Goal: Contribute content

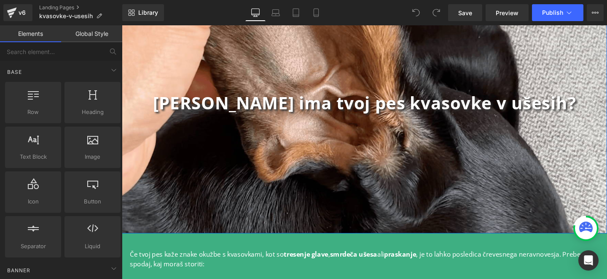
click at [446, 168] on div "Ali ima tvoj pes kvasovke v ušesih? Heading Row" at bounding box center [377, 106] width 510 height 274
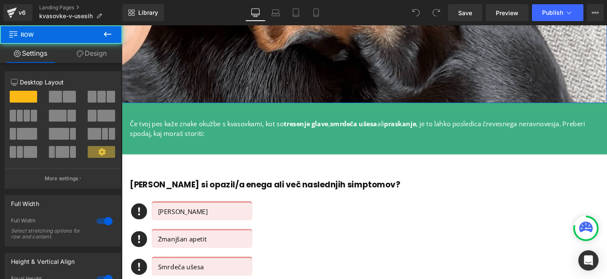
scroll to position [236, 0]
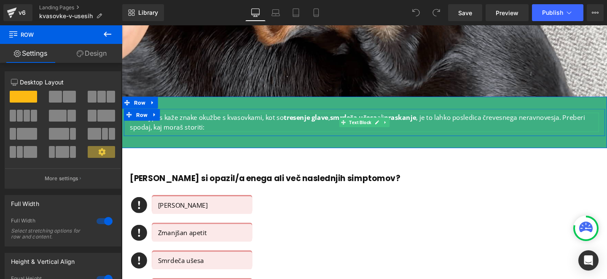
click at [193, 123] on p "Če tvoj pes kaže znake okužbe s kvasovkami, kot so tresenje glave , smrdeča uše…" at bounding box center [376, 127] width 493 height 20
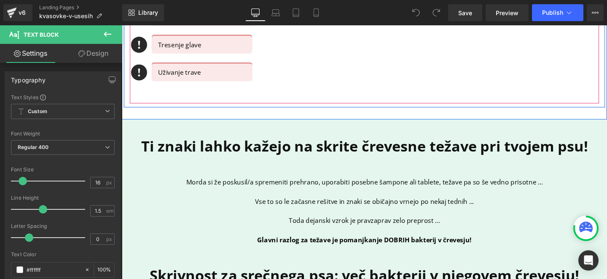
scroll to position [550, 0]
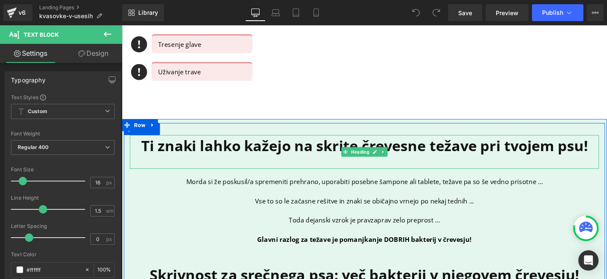
click at [278, 179] on div "Ti znaki lahko kažejo na skrite črevesne težave pri tvojem psu! Heading Morda s…" at bounding box center [377, 271] width 506 height 262
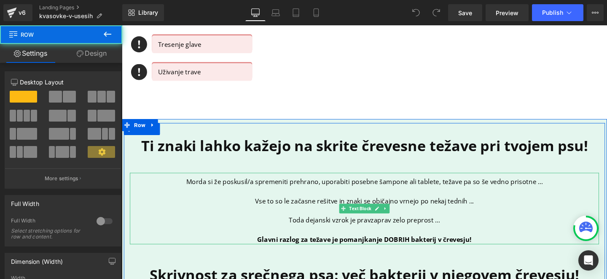
click at [283, 192] on p "Morda si že poskusil/a spremeniti prehrano, uporabiti posebne šampone ali table…" at bounding box center [376, 189] width 493 height 10
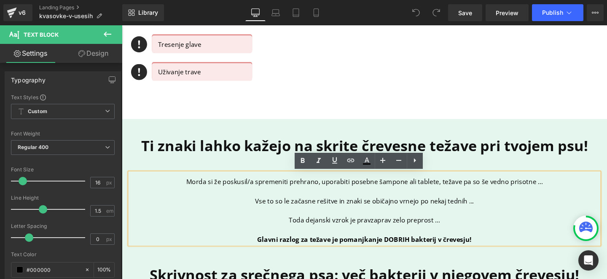
click at [262, 190] on p "Morda si že poskusil/a spremeniti prehrano, uporabiti posebne šampone ali table…" at bounding box center [376, 189] width 493 height 10
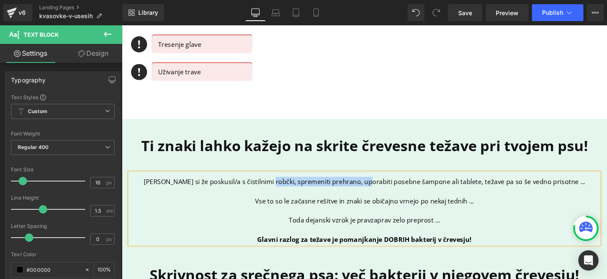
drag, startPoint x: 289, startPoint y: 189, endPoint x: 388, endPoint y: 188, distance: 99.0
click at [388, 188] on p "Morda si že poskusil/a s čistilnimi robčki, spremeniti prehrano, uporabiti pose…" at bounding box center [376, 189] width 493 height 10
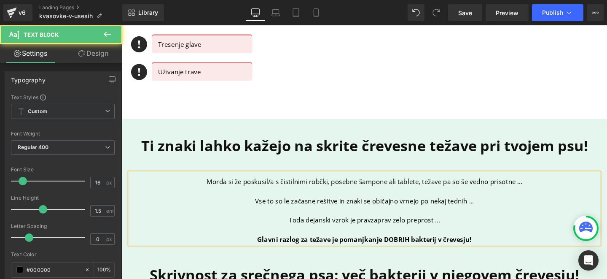
click at [354, 189] on p "Morda si že poskusil/a s čistilnimi robčki, posebne šampone ali tablete, težave…" at bounding box center [376, 189] width 493 height 10
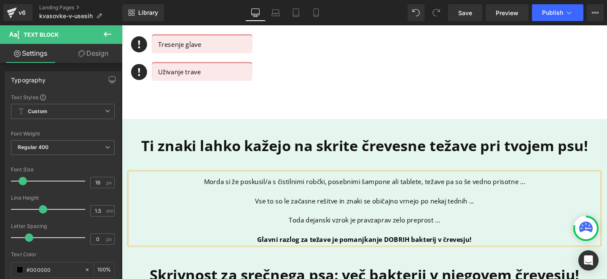
click at [399, 190] on p "Morda si že poskusil/a s čistilnimi robčki, posebnimi šampone ali tablete, teža…" at bounding box center [376, 189] width 493 height 10
click at [431, 191] on p "Morda si že poskusil/a s čistilnimi robčki, posebnimi šamponi ali tablete, teža…" at bounding box center [376, 189] width 493 height 10
click at [378, 125] on div "Ti znaki lahko kažejo na skrite črevesne težave pri tvojem psu! Heading Morda s…" at bounding box center [377, 266] width 510 height 287
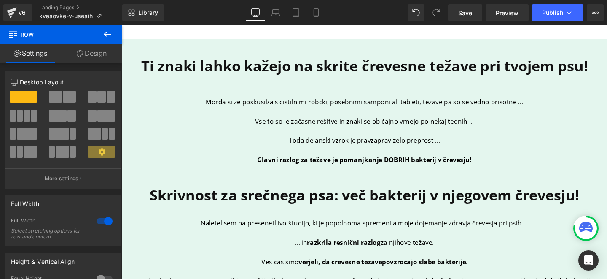
scroll to position [634, 0]
click at [288, 115] on p at bounding box center [376, 115] width 493 height 10
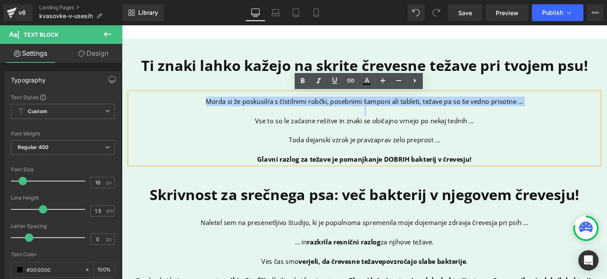
drag, startPoint x: 209, startPoint y: 107, endPoint x: 545, endPoint y: 110, distance: 336.3
click at [546, 110] on div "Morda si že poskusil/a s čistilnimi robčki, posebnimi šamponi ali tableti, teža…" at bounding box center [376, 133] width 493 height 75
copy div "Morda si že poskusil/a s čistilnimi robčki, posebnimi šamponi ali tableti, teža…"
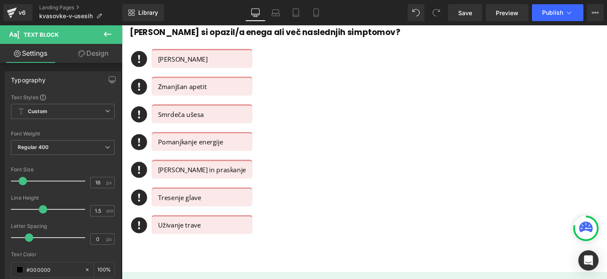
click at [338, 149] on div "Icon Driska ali zaprtje Text Block Icon Zmanjšan apetit Text Block Icon Smrdeča…" at bounding box center [376, 153] width 493 height 204
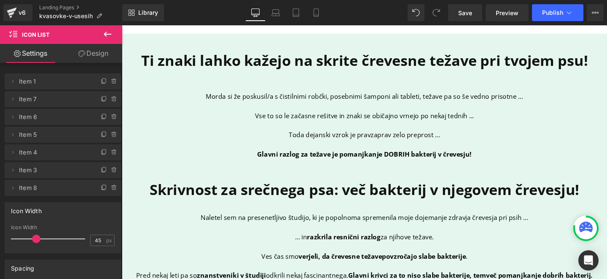
scroll to position [622, 0]
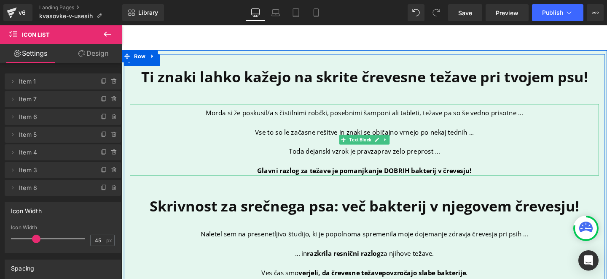
click at [424, 120] on p "Morda si že poskusil/a s čistilnimi robčki, posebnimi šamponi ali tableti, teža…" at bounding box center [376, 117] width 493 height 10
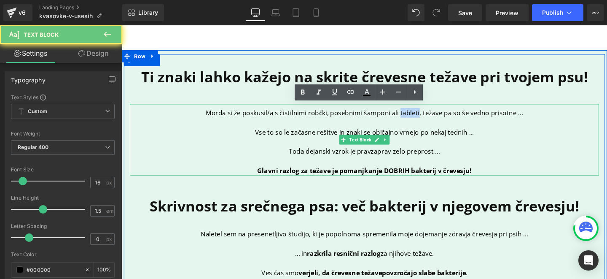
click at [424, 120] on p "Morda si že poskusil/a s čistilnimi robčki, posebnimi šamponi ali tableti, teža…" at bounding box center [376, 117] width 493 height 10
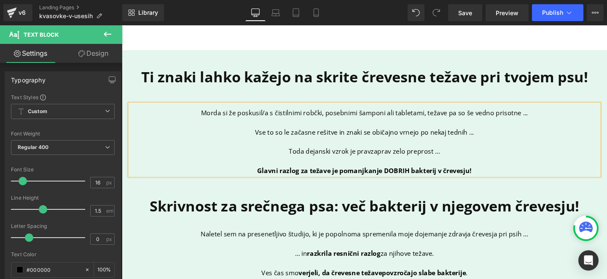
scroll to position [567, 0]
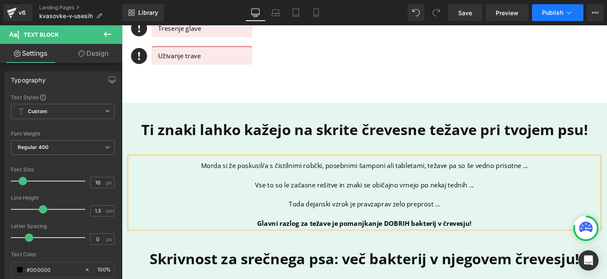
click at [550, 11] on span "Publish" at bounding box center [552, 12] width 21 height 7
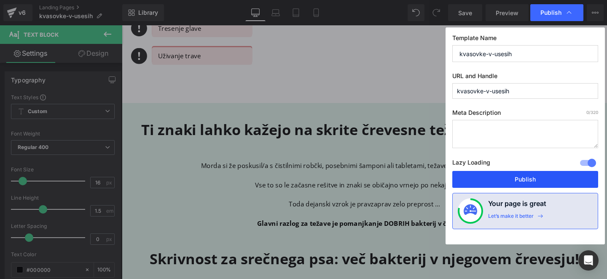
click at [519, 184] on button "Publish" at bounding box center [525, 179] width 146 height 17
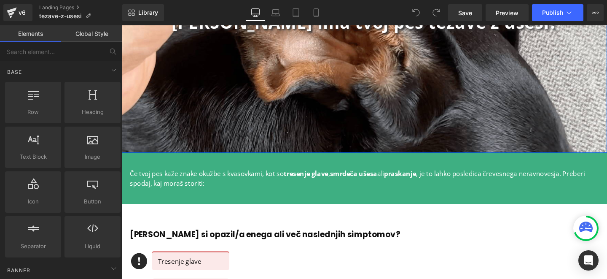
scroll to position [178, 0]
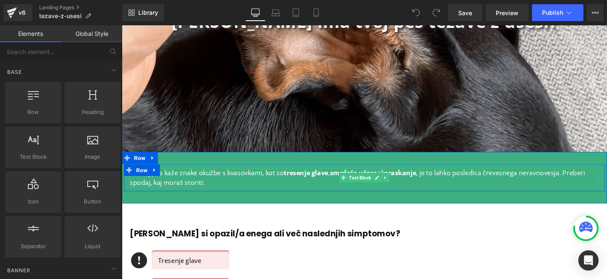
click at [203, 182] on p "Če tvoj pes kaže znake okužbe s kvasovkami, kot so tresenje glave , smrdeča uše…" at bounding box center [376, 185] width 493 height 20
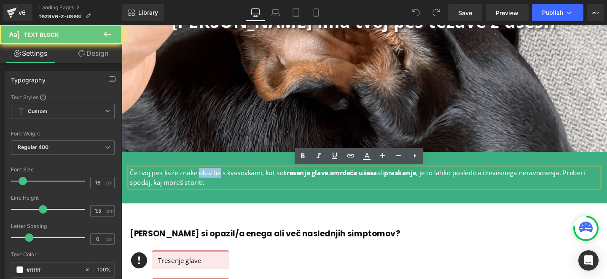
click at [203, 182] on p "Če tvoj pes kaže znake okužbe s kvasovkami, kot so tresenje glave , smrdeča uše…" at bounding box center [376, 185] width 493 height 20
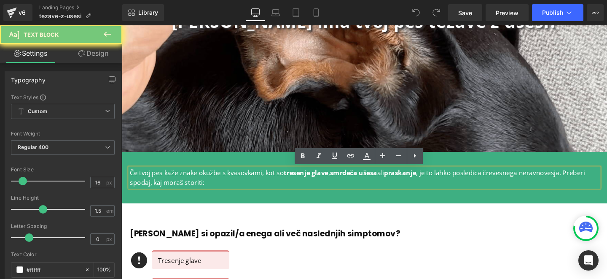
click at [208, 184] on p "Če tvoj pes kaže znake okužbe s kvasovkami, kot so tresenje glave , smrdeča uše…" at bounding box center [376, 185] width 493 height 20
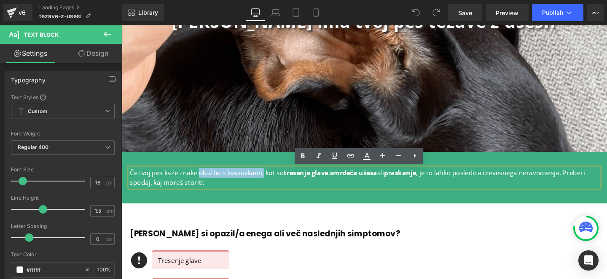
drag, startPoint x: 199, startPoint y: 181, endPoint x: 266, endPoint y: 181, distance: 67.0
click at [266, 181] on p "Če tvoj pes kaže znake okužbe s kvasovkami, kot so tresenje glave , smrdeča uše…" at bounding box center [376, 185] width 493 height 20
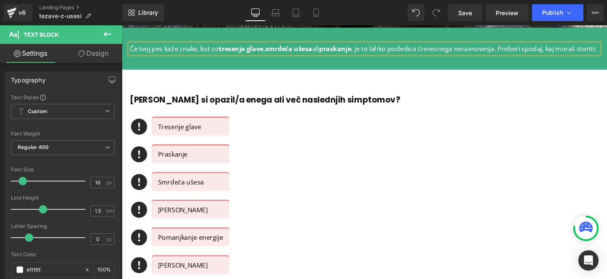
scroll to position [309, 0]
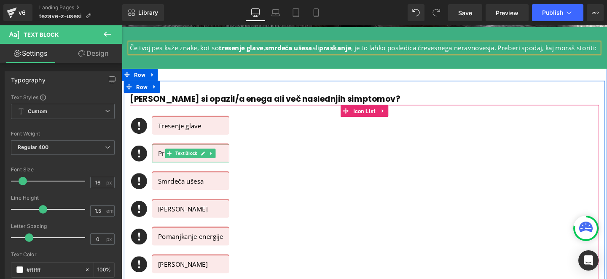
click at [160, 158] on p "Praskanje" at bounding box center [194, 160] width 69 height 10
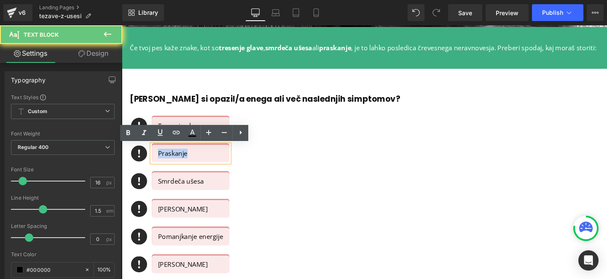
click at [160, 158] on p "Praskanje" at bounding box center [194, 160] width 69 height 10
click at [195, 161] on p "Praskanje" at bounding box center [194, 160] width 69 height 10
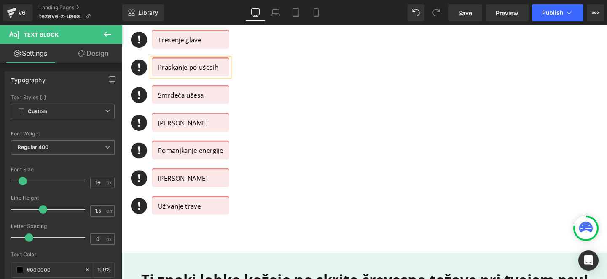
scroll to position [400, 0]
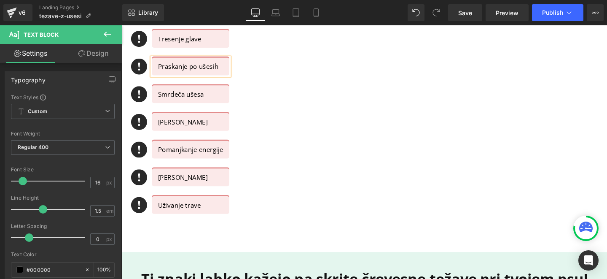
click at [184, 213] on div "Uživanje trave Text Block" at bounding box center [193, 214] width 81 height 19
click at [184, 213] on p "Uživanje trave" at bounding box center [194, 214] width 69 height 10
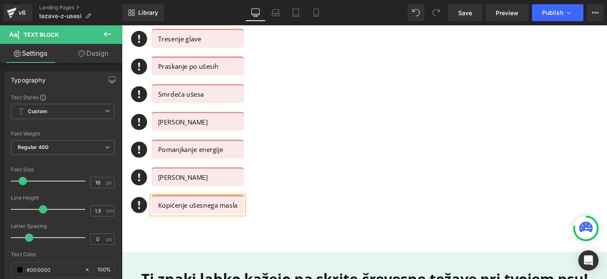
click at [328, 223] on div "Icon Tresenje glave Text Block Icon Praskanje po ušesih Text Block Icon Smrdeča…" at bounding box center [376, 132] width 493 height 204
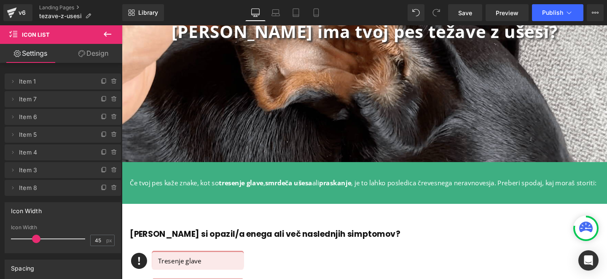
scroll to position [168, 0]
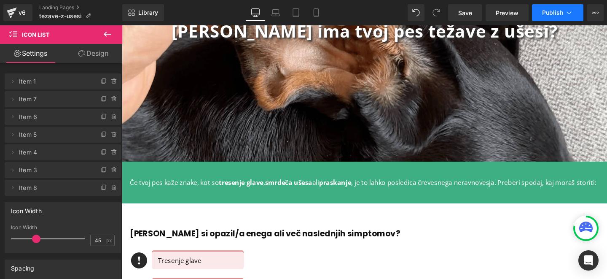
click at [549, 14] on span "Publish" at bounding box center [552, 12] width 21 height 7
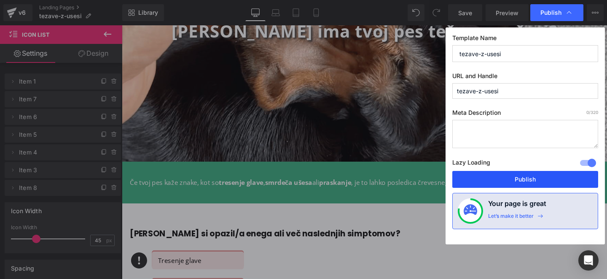
click at [525, 176] on button "Publish" at bounding box center [525, 179] width 146 height 17
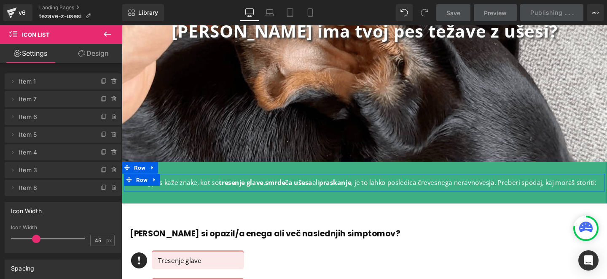
scroll to position [231, 0]
